Goal: Information Seeking & Learning: Learn about a topic

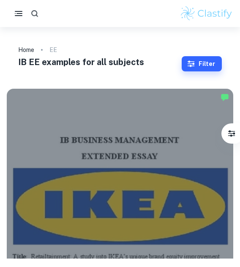
click at [36, 11] on icon "button" at bounding box center [34, 13] width 7 height 7
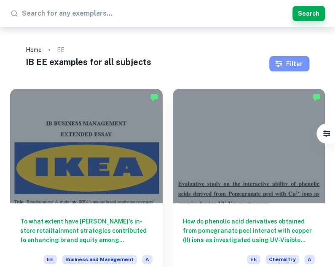
click at [239, 62] on button "Filter" at bounding box center [290, 63] width 40 height 15
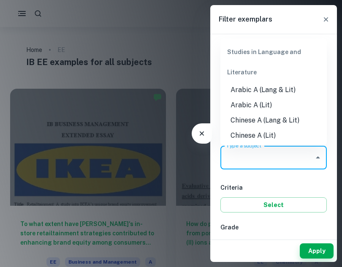
click at [239, 163] on input "Type a subject" at bounding box center [267, 157] width 86 height 16
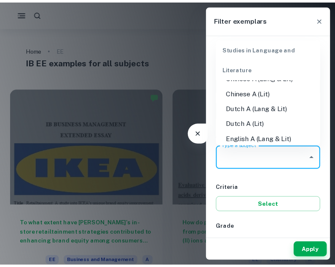
scroll to position [84, 0]
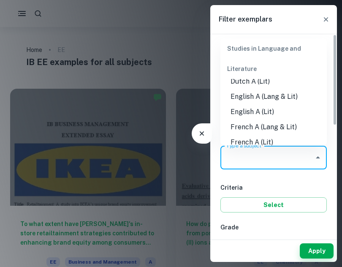
click at [183, 77] on div at bounding box center [171, 133] width 342 height 267
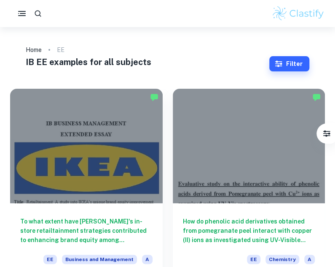
click at [162, 18] on div at bounding box center [167, 13] width 335 height 17
drag, startPoint x: 138, startPoint y: 16, endPoint x: 78, endPoint y: 19, distance: 60.8
click at [136, 16] on div at bounding box center [167, 13] width 335 height 17
click at [38, 15] on icon "button" at bounding box center [38, 13] width 7 height 7
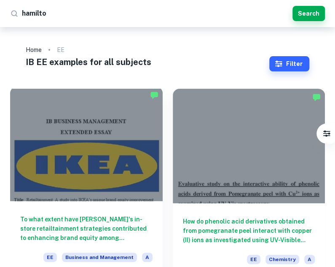
type input "[PERSON_NAME]"
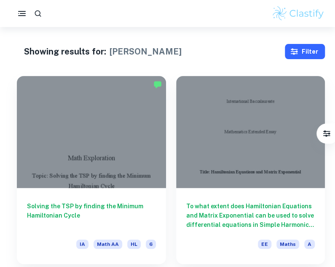
click at [239, 51] on button "Filter" at bounding box center [305, 51] width 40 height 15
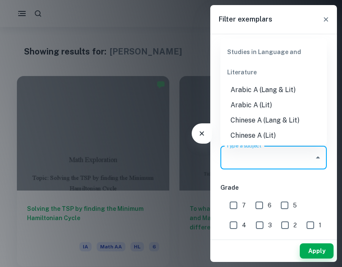
click at [239, 160] on input "Type a subject" at bounding box center [267, 157] width 86 height 16
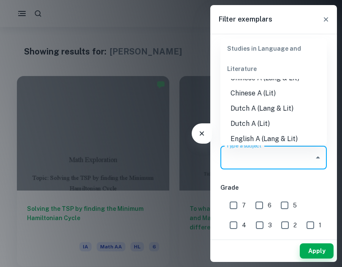
scroll to position [84, 0]
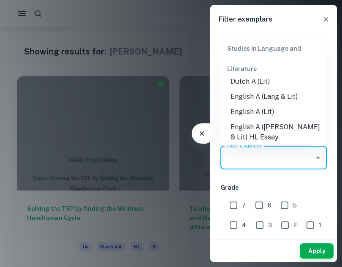
click at [239, 103] on li "English A (Lang & Lit)" at bounding box center [273, 96] width 106 height 15
type input "English A (Lang & Lit)"
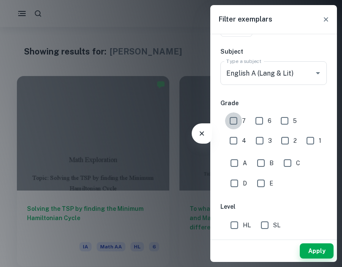
click at [236, 126] on input "7" at bounding box center [233, 120] width 17 height 17
checkbox input "true"
click at [234, 227] on input "HL" at bounding box center [234, 224] width 17 height 17
checkbox input "true"
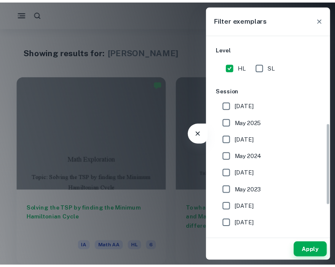
scroll to position [253, 0]
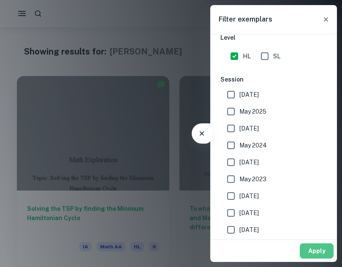
click at [239, 250] on button "Apply" at bounding box center [317, 250] width 34 height 15
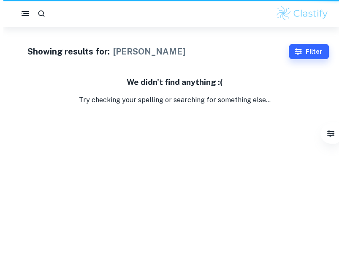
scroll to position [211, 0]
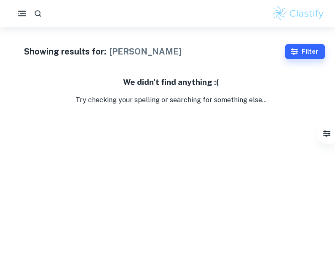
click at [24, 13] on rect "button" at bounding box center [23, 13] width 6 height 1
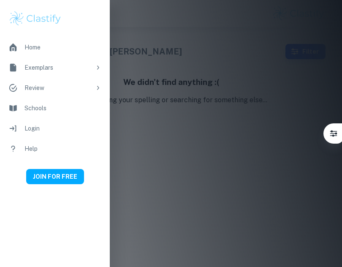
click at [51, 46] on div "Home" at bounding box center [62, 47] width 77 height 9
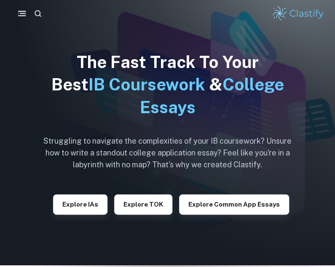
click at [41, 15] on icon "button" at bounding box center [38, 13] width 9 height 9
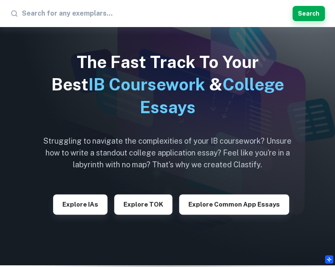
click at [30, 39] on img at bounding box center [167, 132] width 335 height 265
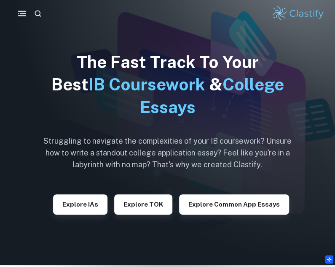
click at [19, 14] on icon "button" at bounding box center [22, 13] width 11 height 11
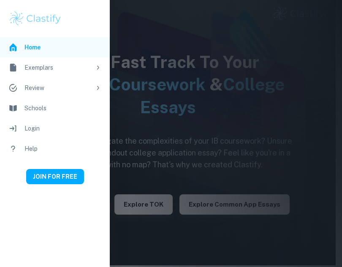
click at [98, 67] on icon at bounding box center [98, 67] width 2 height 4
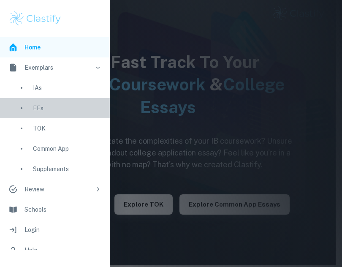
click at [70, 110] on div "EEs" at bounding box center [67, 107] width 68 height 9
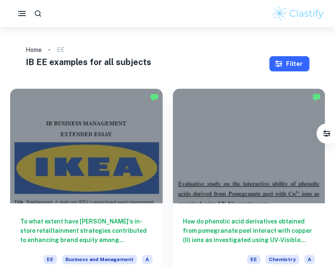
click at [239, 61] on button "Filter" at bounding box center [290, 63] width 40 height 15
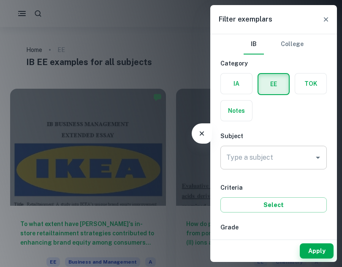
click at [239, 154] on input "Type a subject" at bounding box center [267, 157] width 86 height 16
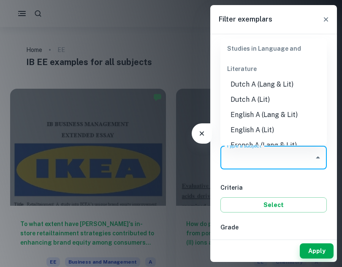
scroll to position [84, 0]
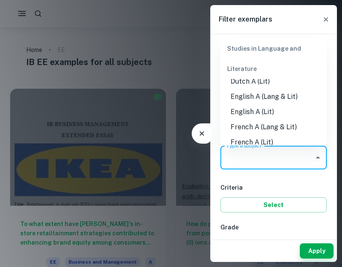
click at [239, 98] on li "English A (Lang & Lit)" at bounding box center [273, 96] width 106 height 15
type input "English A (Lang & Lit)"
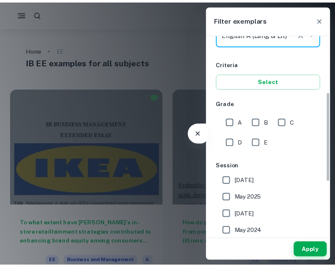
scroll to position [127, 0]
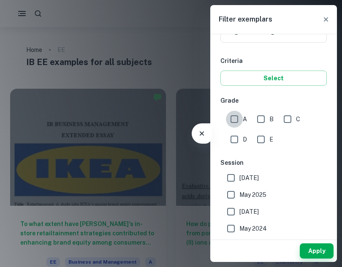
click at [235, 120] on input "A" at bounding box center [234, 119] width 17 height 17
checkbox input "true"
click at [239, 254] on button "Apply" at bounding box center [317, 250] width 34 height 15
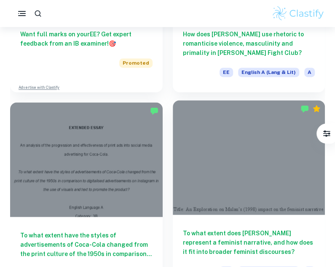
scroll to position [380, 0]
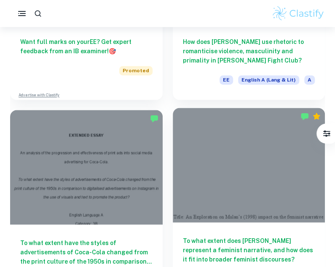
click at [207, 124] on div at bounding box center [249, 165] width 153 height 114
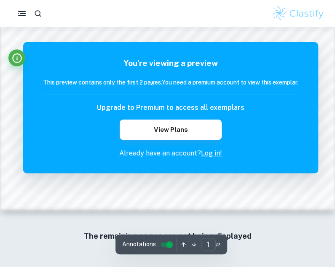
scroll to position [773, 0]
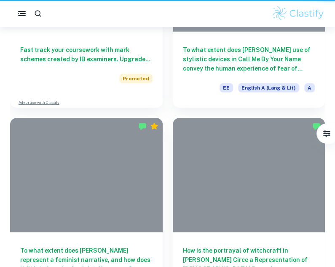
scroll to position [380, 0]
